Goal: Navigation & Orientation: Find specific page/section

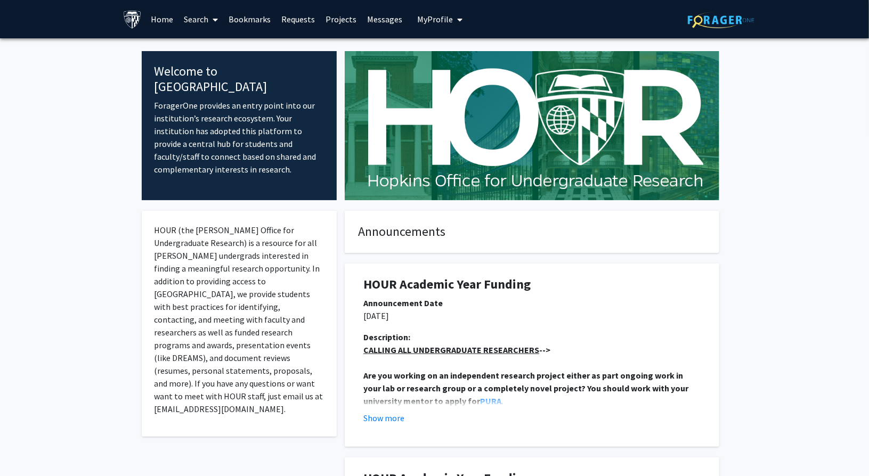
click at [432, 20] on span "My Profile" at bounding box center [435, 19] width 36 height 11
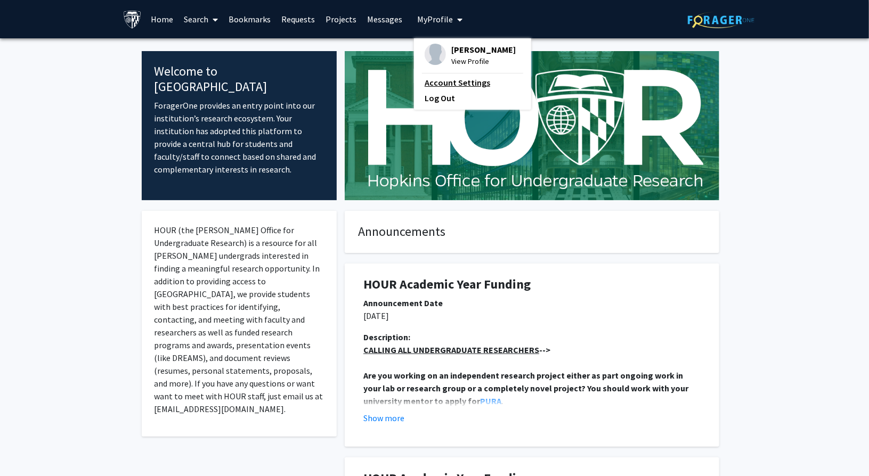
click at [444, 85] on link "Account Settings" at bounding box center [472, 82] width 96 height 13
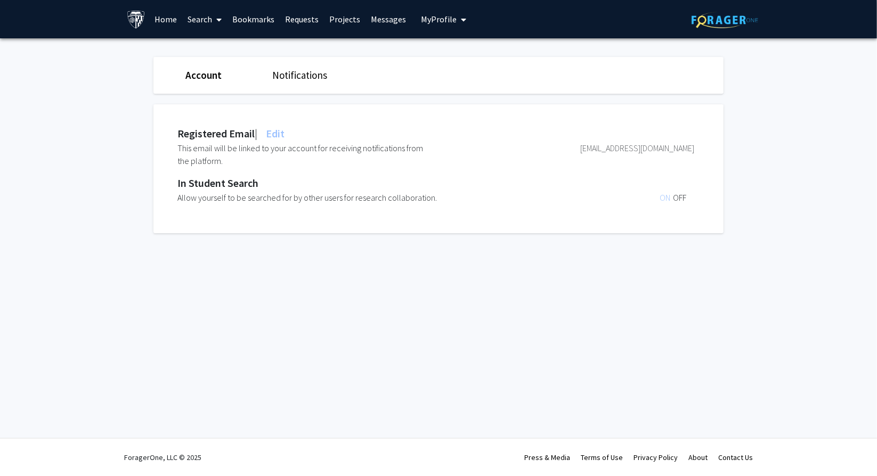
click at [278, 133] on span "Edit" at bounding box center [274, 133] width 21 height 13
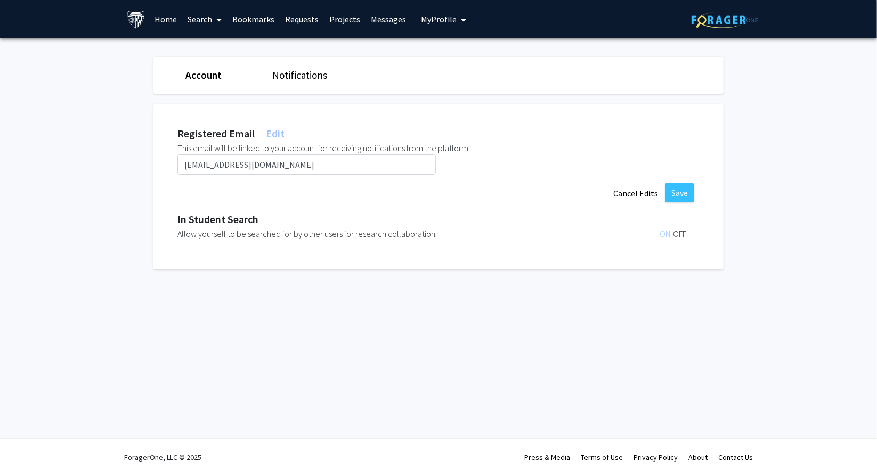
click at [311, 72] on link "Notifications" at bounding box center [299, 75] width 55 height 13
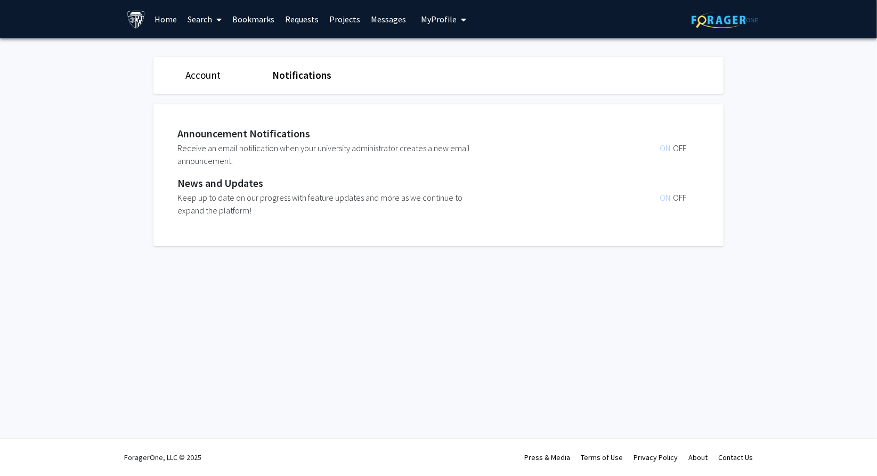
click at [682, 145] on span "OFF" at bounding box center [679, 148] width 13 height 11
click at [682, 199] on span "OFF" at bounding box center [679, 197] width 13 height 11
click at [255, 20] on link "Bookmarks" at bounding box center [253, 19] width 53 height 37
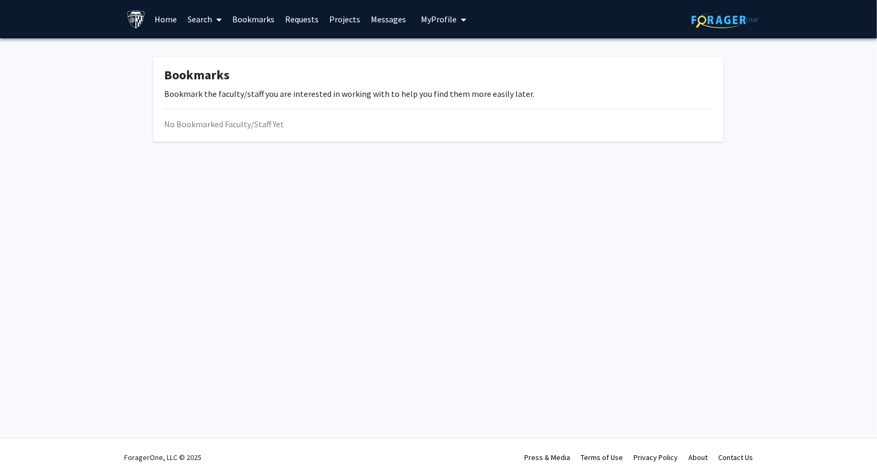
click at [197, 24] on link "Search" at bounding box center [205, 19] width 45 height 37
click at [205, 72] on span "Students" at bounding box center [215, 70] width 65 height 21
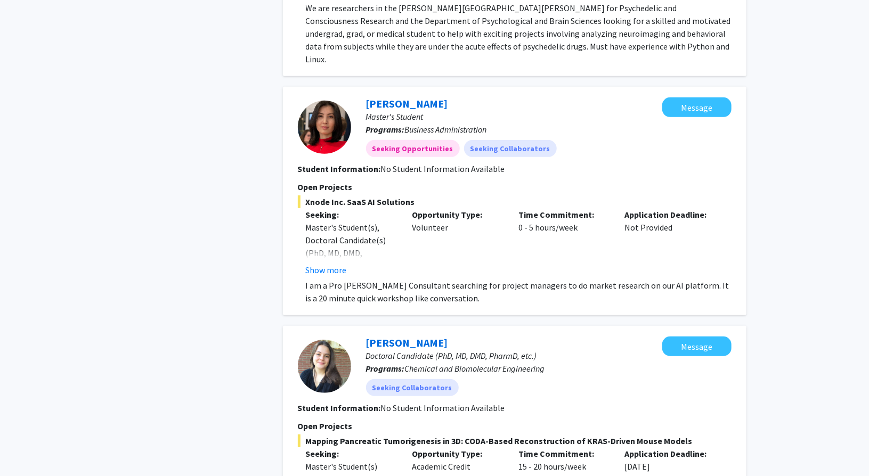
scroll to position [2217, 0]
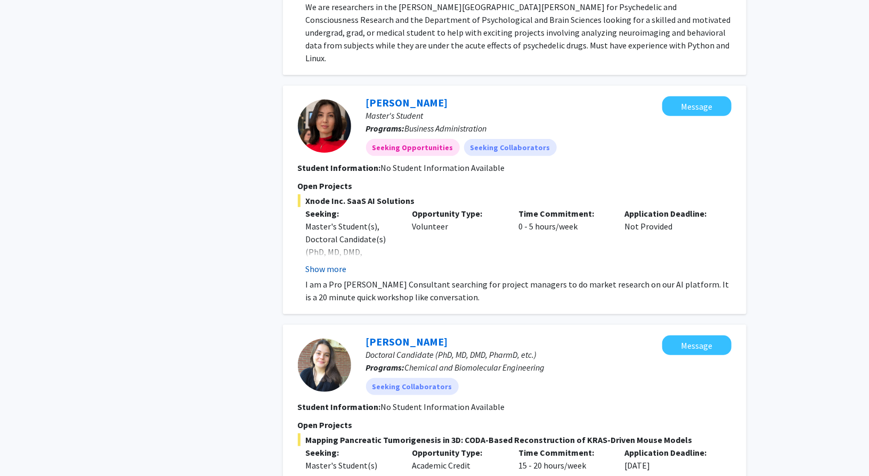
click at [331, 263] on button "Show more" at bounding box center [326, 269] width 41 height 13
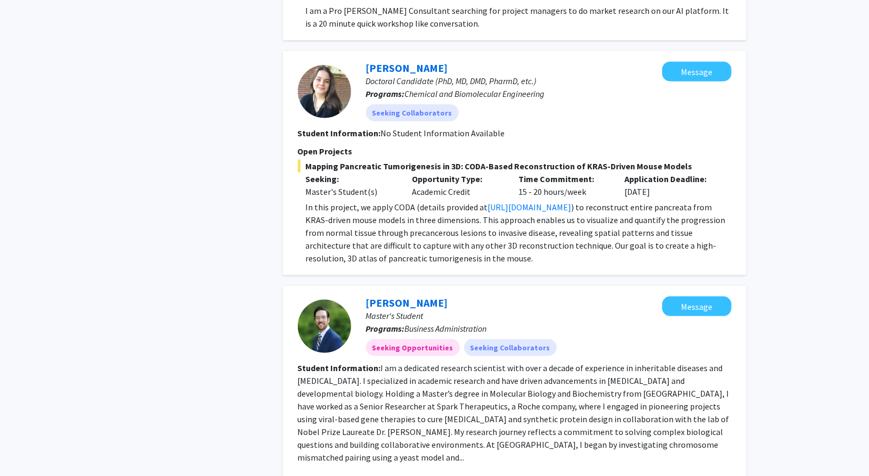
scroll to position [2568, 0]
drag, startPoint x: 276, startPoint y: 217, endPoint x: 260, endPoint y: 178, distance: 42.2
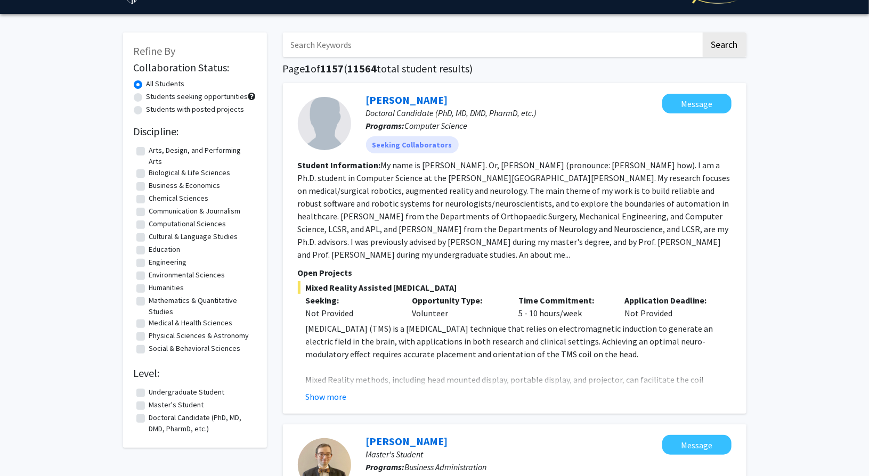
scroll to position [0, 0]
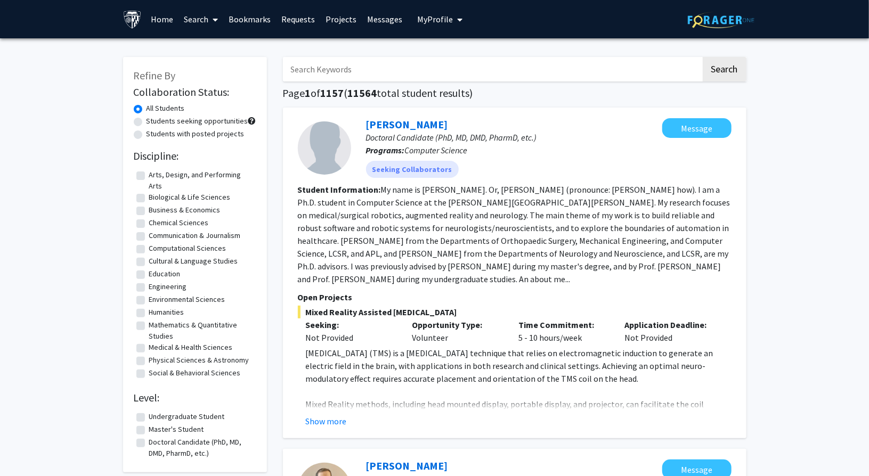
click at [160, 18] on link "Home" at bounding box center [161, 19] width 33 height 37
